Goal: Transaction & Acquisition: Purchase product/service

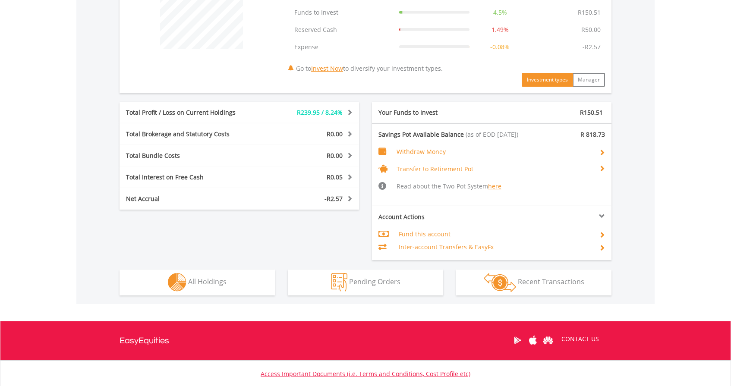
scroll to position [308, 0]
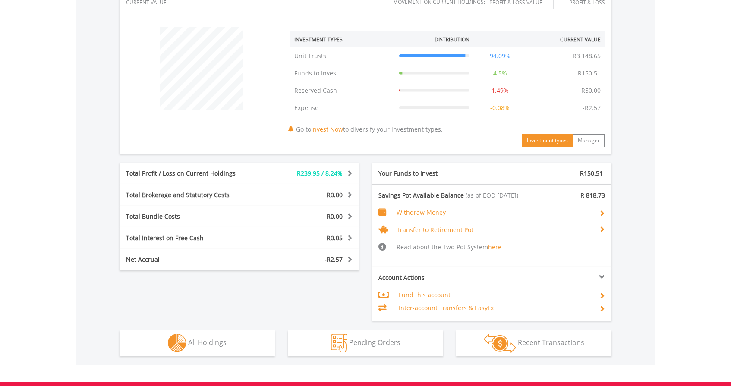
click at [225, 347] on button "Holdings All Holdings" at bounding box center [197, 343] width 155 height 26
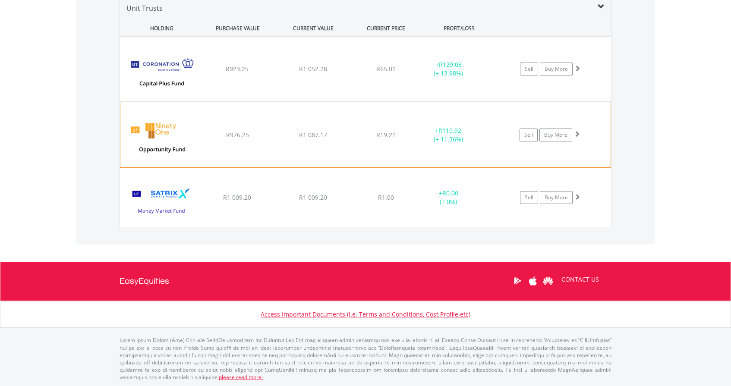
scroll to position [668, 0]
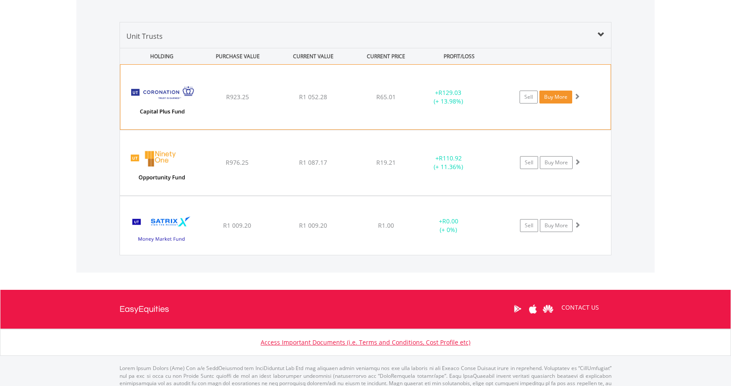
click at [562, 95] on link "Buy More" at bounding box center [555, 97] width 33 height 13
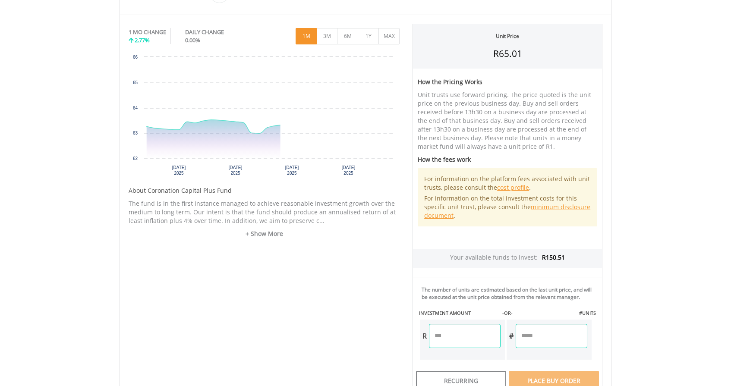
scroll to position [313, 0]
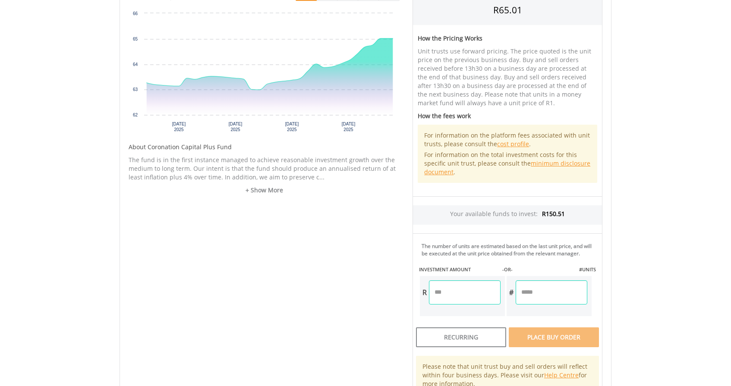
click at [461, 300] on input "number" at bounding box center [465, 292] width 72 height 24
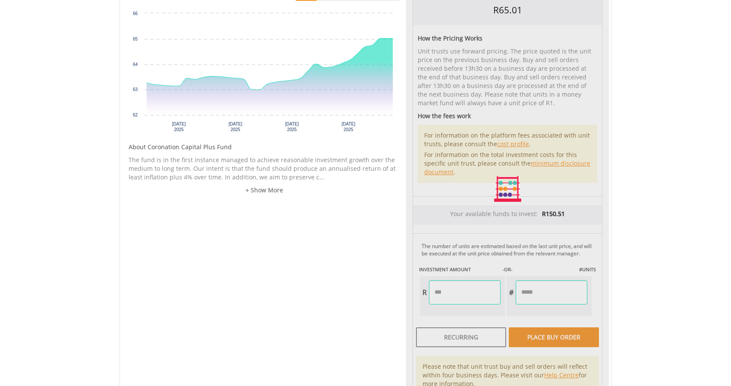
type input "*****"
type input "******"
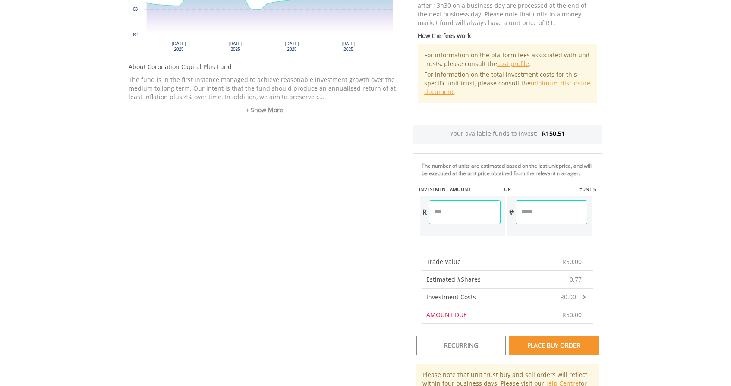
scroll to position [443, 0]
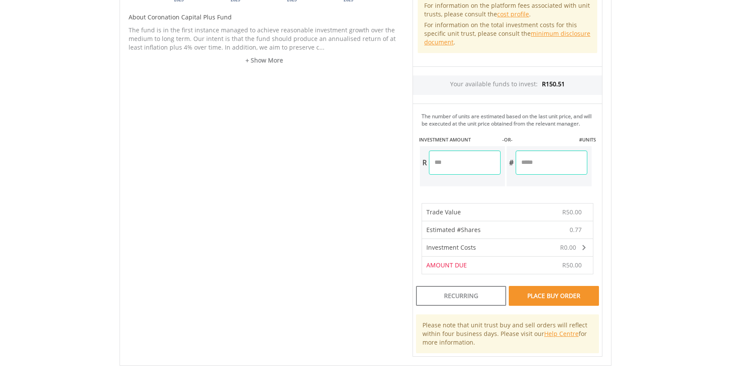
click at [552, 299] on div "Place Buy Order" at bounding box center [554, 296] width 90 height 20
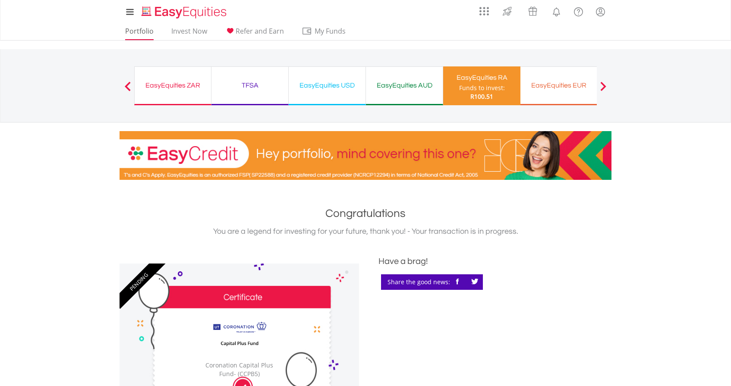
click at [138, 31] on link "Portfolio" at bounding box center [139, 33] width 35 height 13
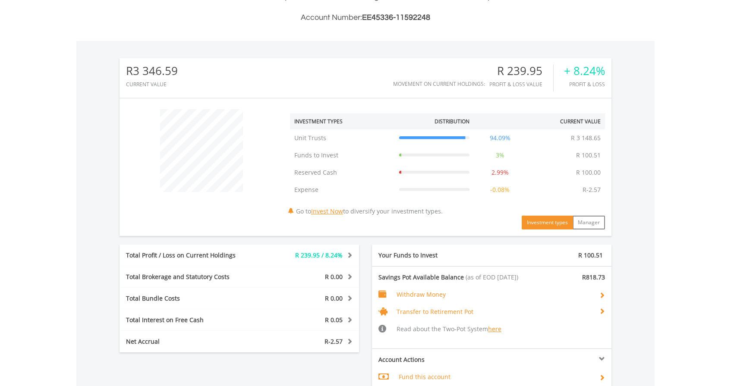
scroll to position [361, 0]
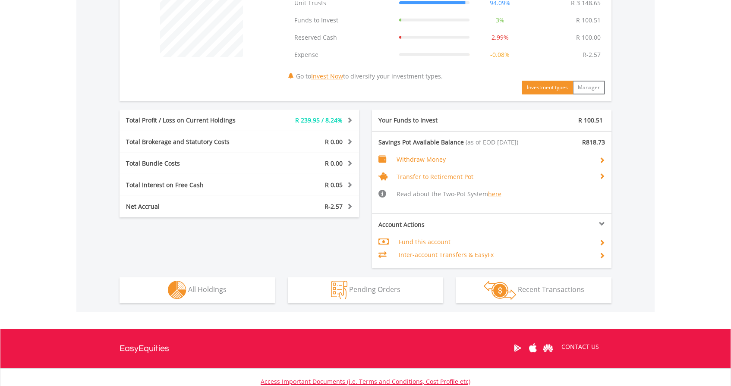
click at [201, 296] on button "Holdings All Holdings" at bounding box center [197, 290] width 155 height 26
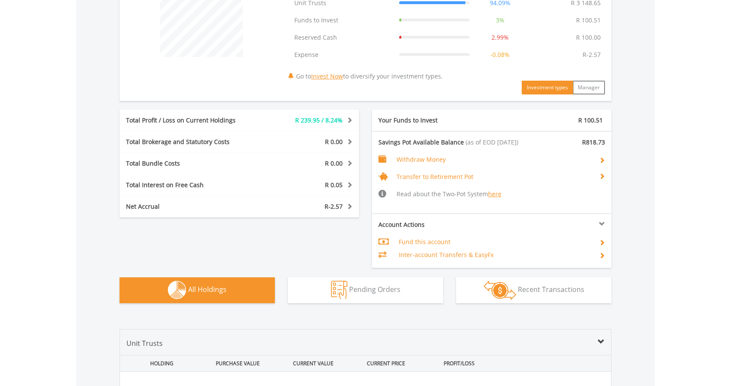
scroll to position [690, 0]
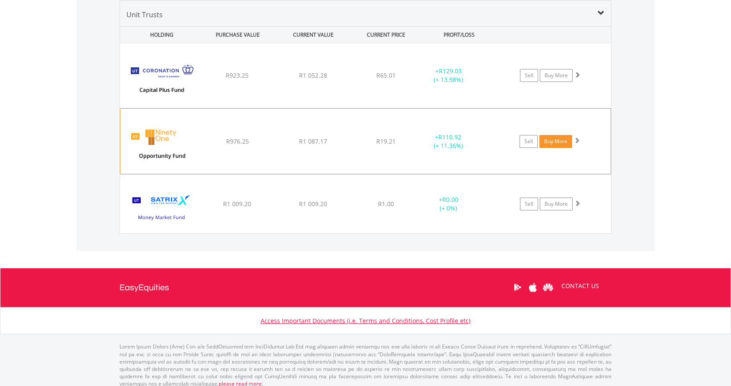
click at [560, 138] on link "Buy More" at bounding box center [555, 141] width 33 height 13
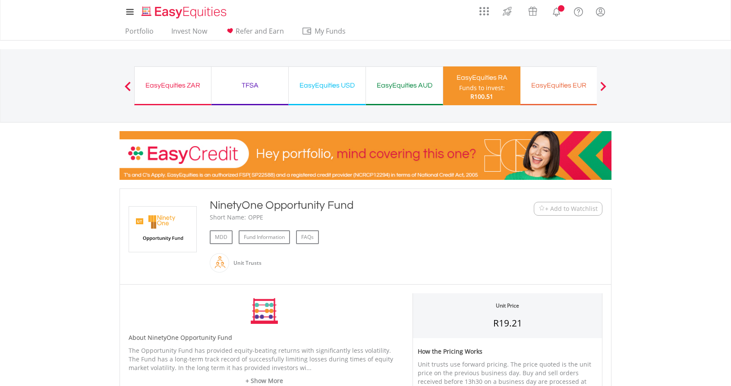
scroll to position [243, 0]
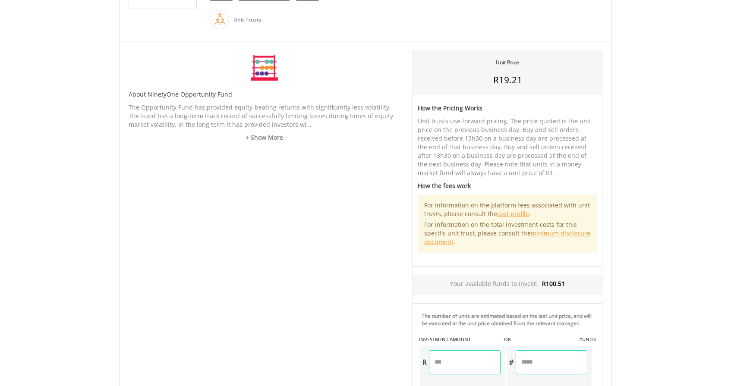
click at [449, 369] on input "number" at bounding box center [465, 362] width 72 height 24
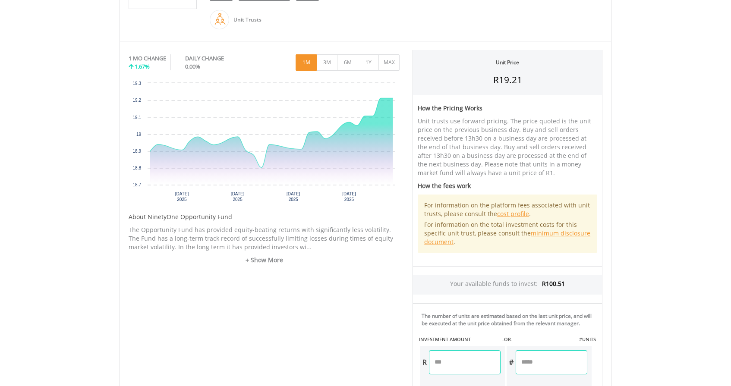
type input "*****"
type input "******"
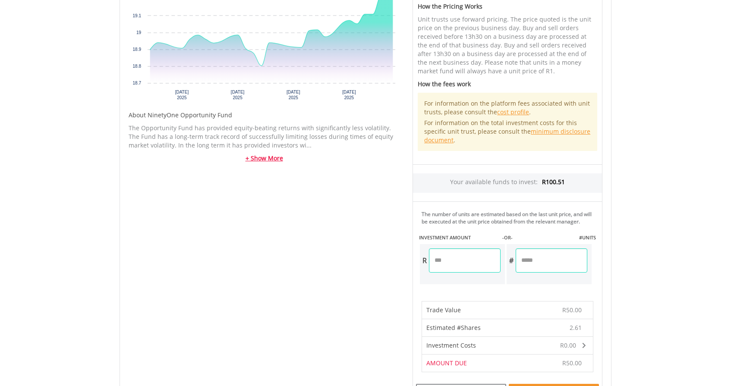
scroll to position [462, 0]
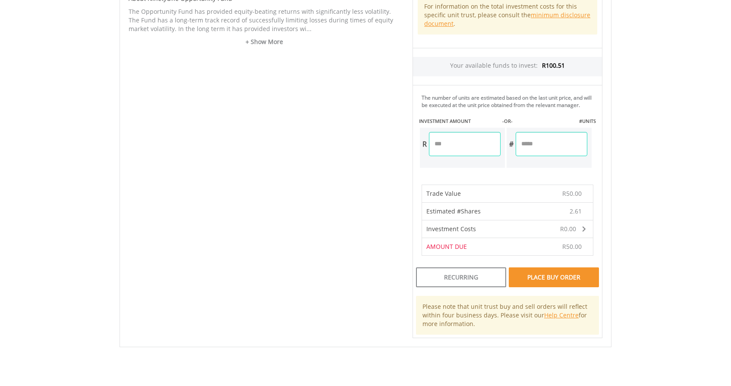
click at [553, 284] on div "Place Buy Order" at bounding box center [554, 277] width 90 height 20
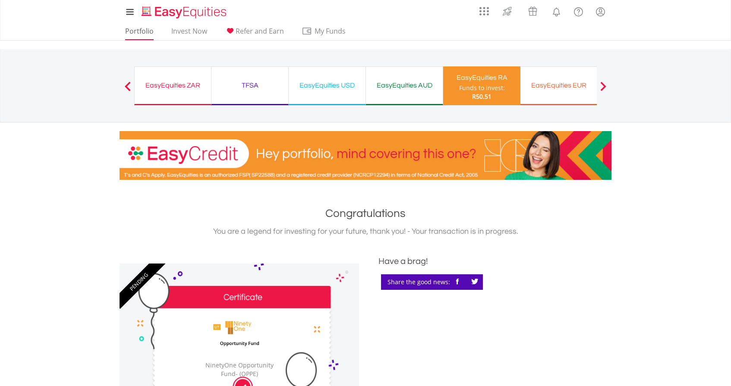
click at [144, 32] on link "Portfolio" at bounding box center [139, 33] width 35 height 13
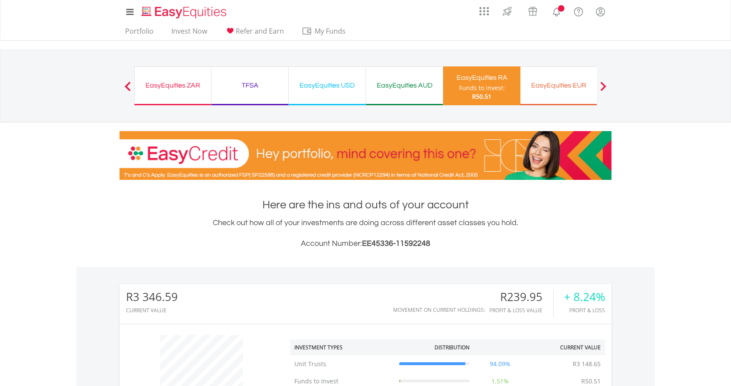
scroll to position [342, 0]
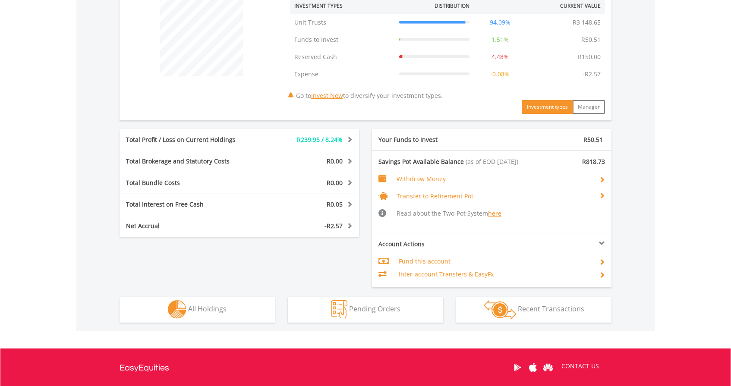
click at [200, 315] on button "Holdings All Holdings" at bounding box center [197, 310] width 155 height 26
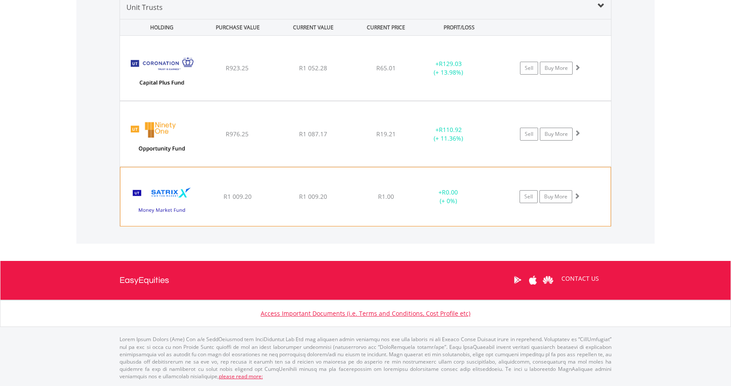
scroll to position [696, 0]
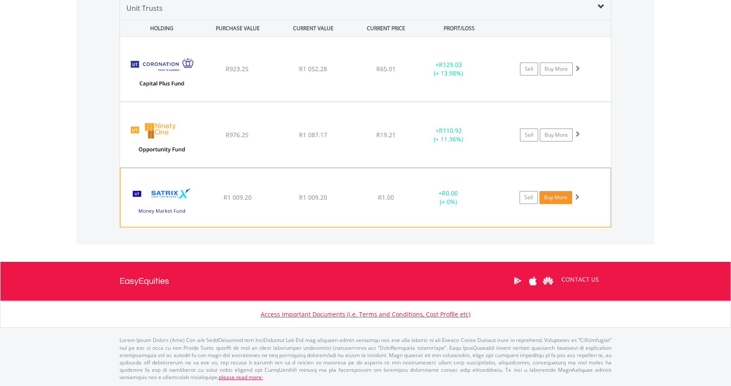
click at [556, 197] on link "Buy More" at bounding box center [555, 197] width 33 height 13
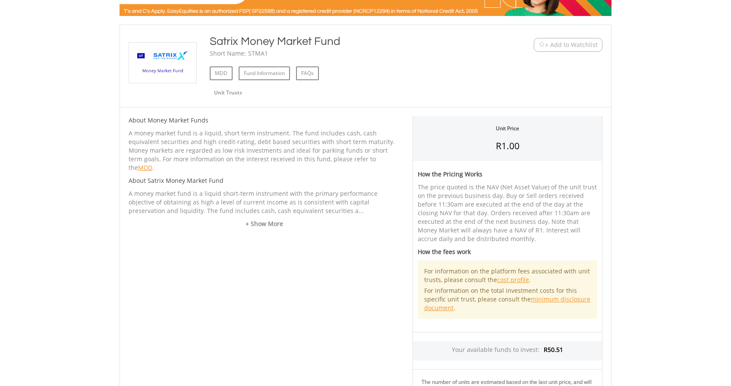
scroll to position [325, 0]
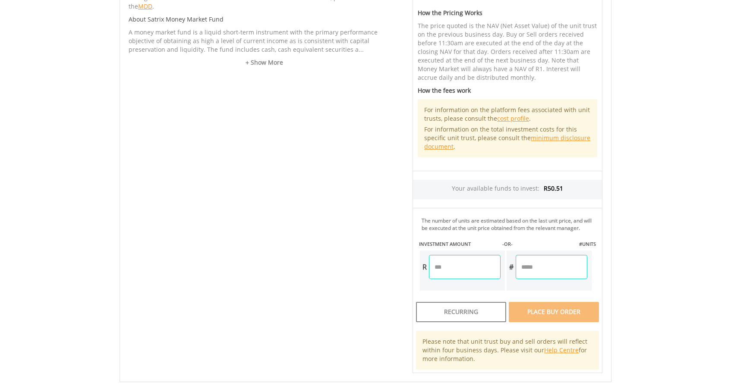
click at [469, 265] on input "number" at bounding box center [465, 267] width 72 height 24
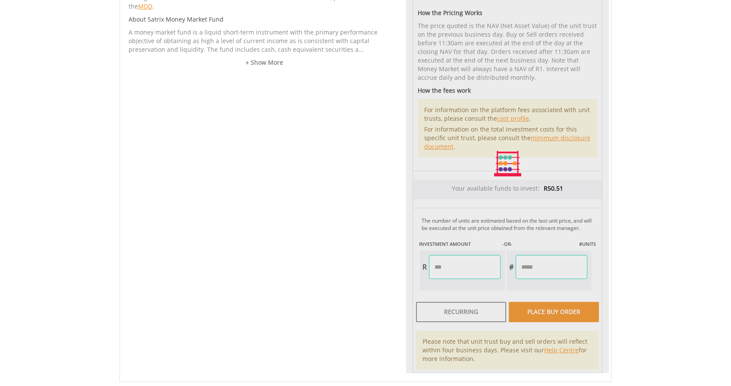
type input "*****"
type input "**"
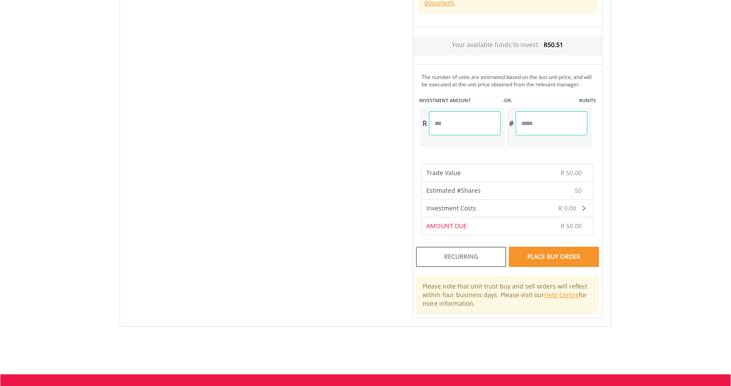
scroll to position [553, 0]
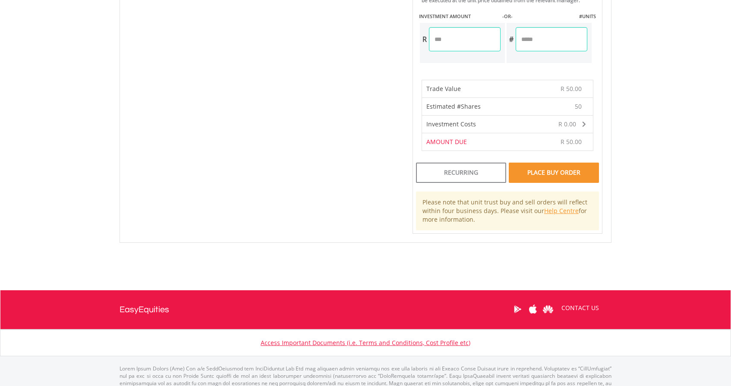
click at [563, 177] on div "Place Buy Order" at bounding box center [554, 173] width 90 height 20
